Goal: Browse casually: Explore the website without a specific task or goal

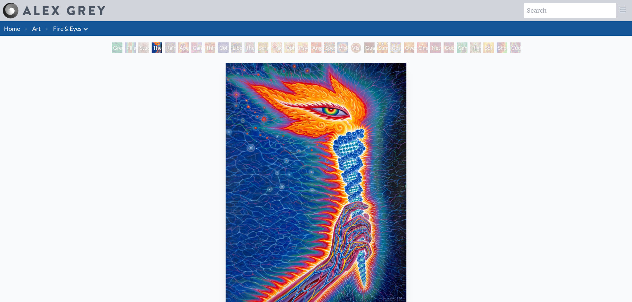
scroll to position [33, 0]
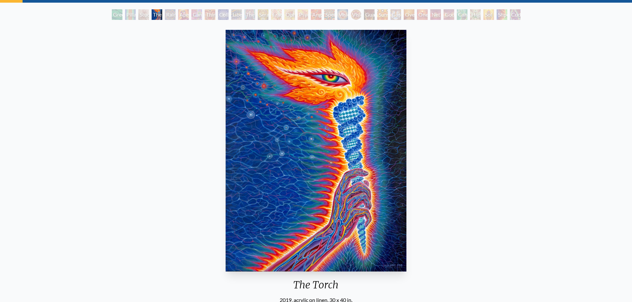
click at [174, 16] on div "Rainbow Eye Ripple" at bounding box center [170, 14] width 11 height 11
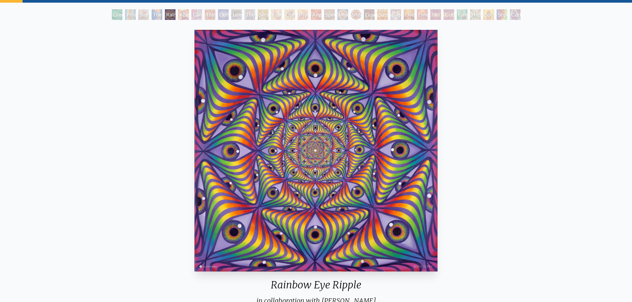
click at [183, 13] on div "Aperture" at bounding box center [183, 14] width 11 height 11
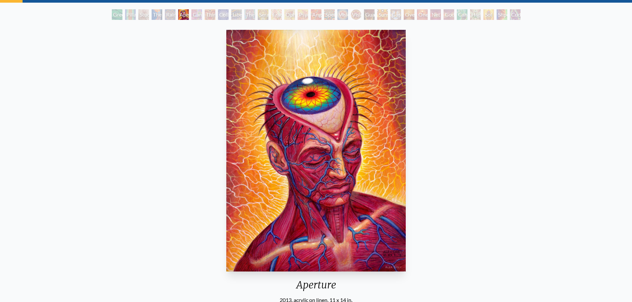
click at [195, 17] on div "Cannabis Sutra" at bounding box center [196, 14] width 11 height 11
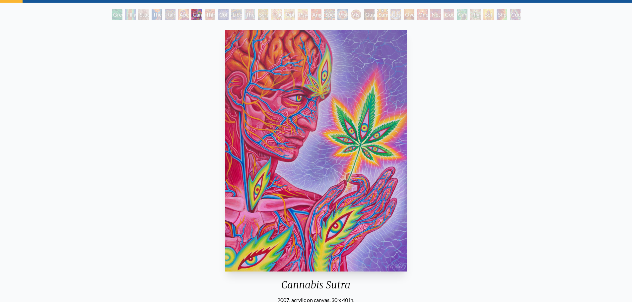
click at [218, 17] on div "Collective Vision" at bounding box center [223, 14] width 11 height 11
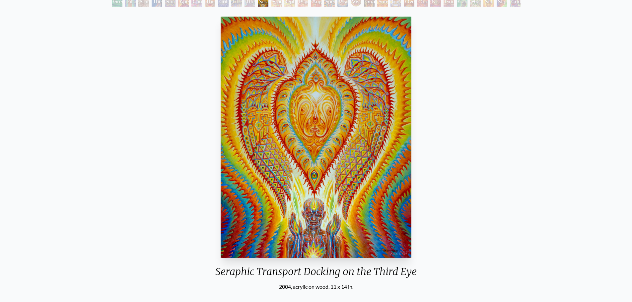
scroll to position [33, 0]
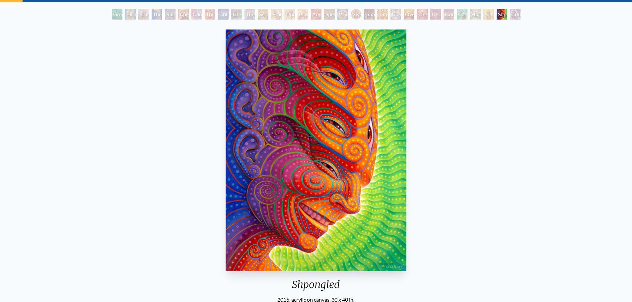
scroll to position [33, 0]
